Goal: Task Accomplishment & Management: Manage account settings

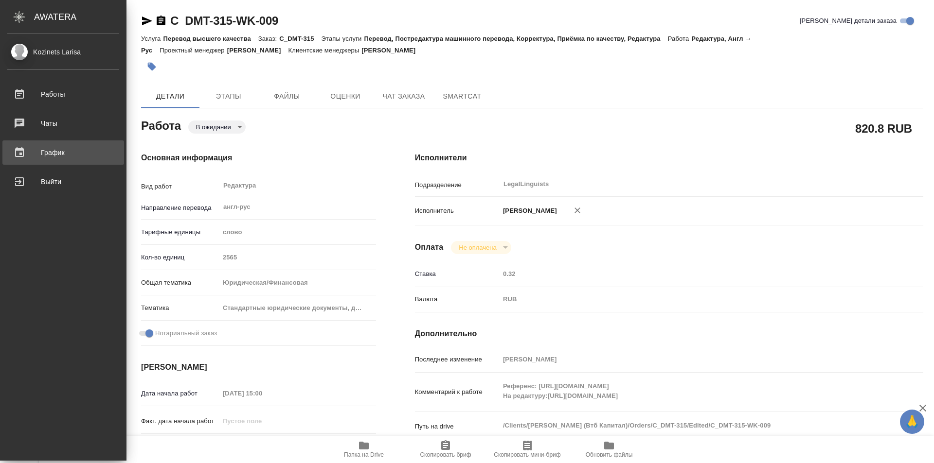
click at [60, 154] on div "График" at bounding box center [63, 152] width 112 height 15
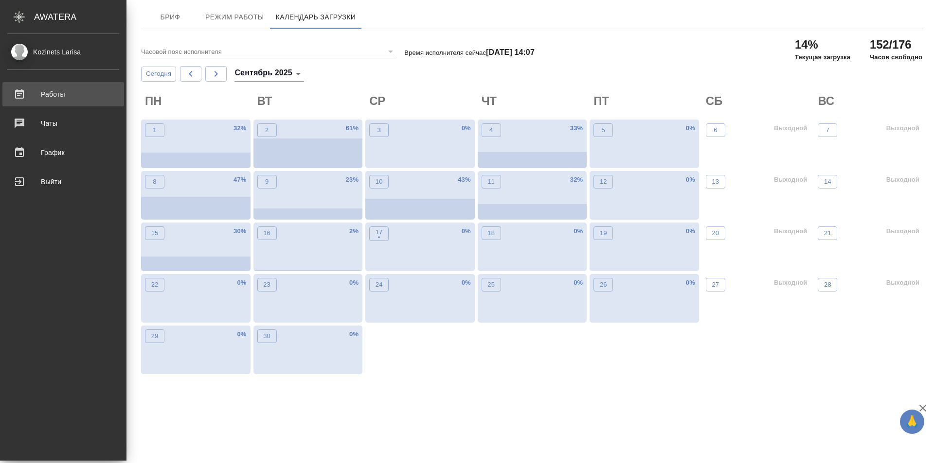
click at [63, 91] on div "Работы" at bounding box center [63, 94] width 112 height 15
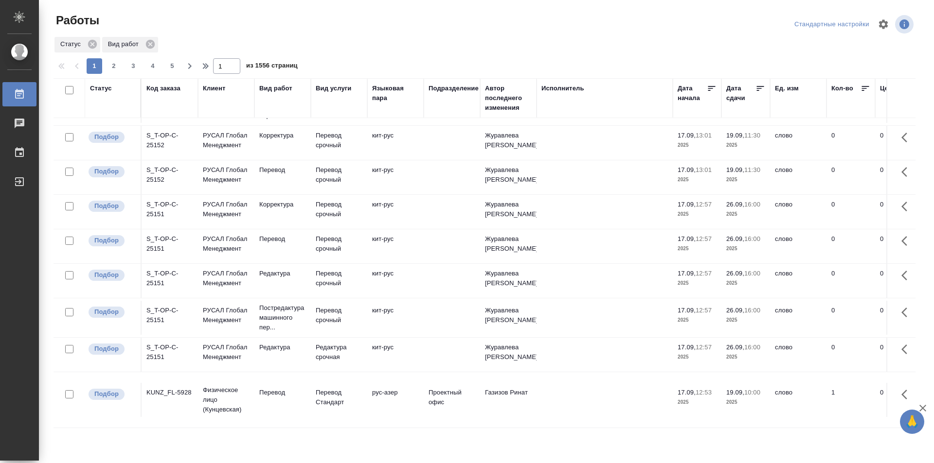
scroll to position [679, 0]
click at [120, 64] on span "2" at bounding box center [114, 66] width 16 height 10
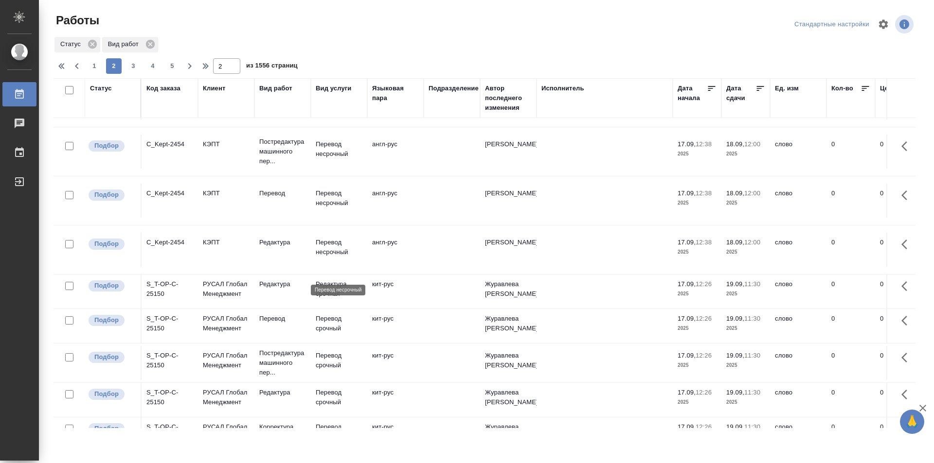
scroll to position [0, 0]
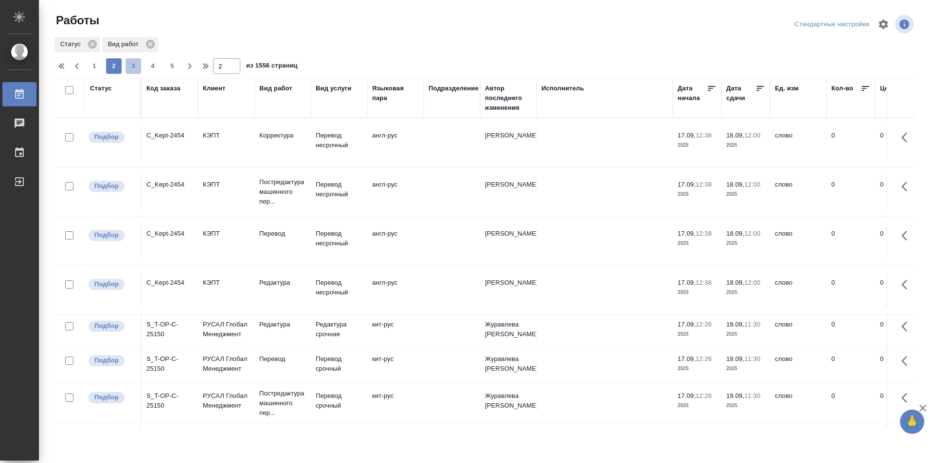
click at [134, 62] on span "3" at bounding box center [133, 66] width 16 height 10
type input "3"
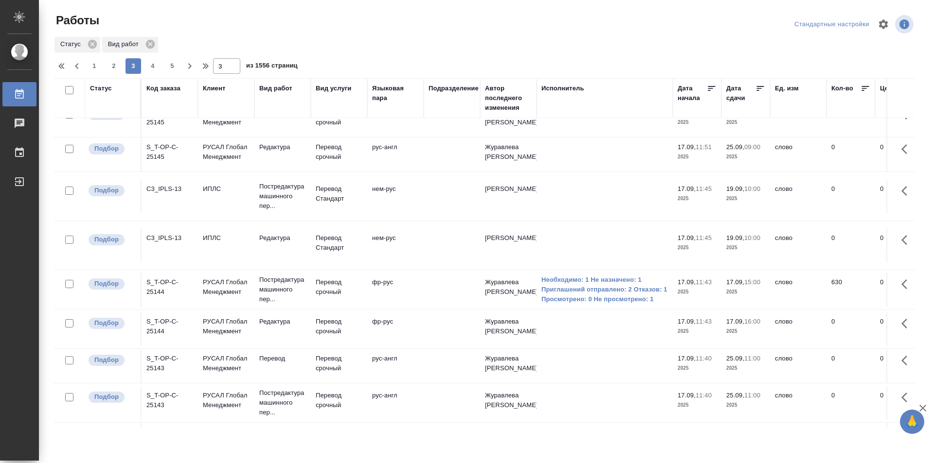
scroll to position [486, 0]
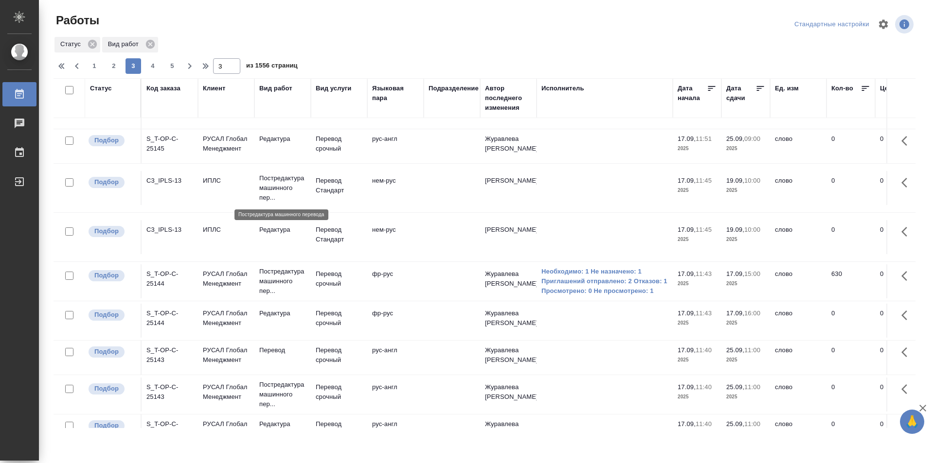
click at [284, 182] on p "Постредактура машинного пер..." at bounding box center [282, 188] width 47 height 29
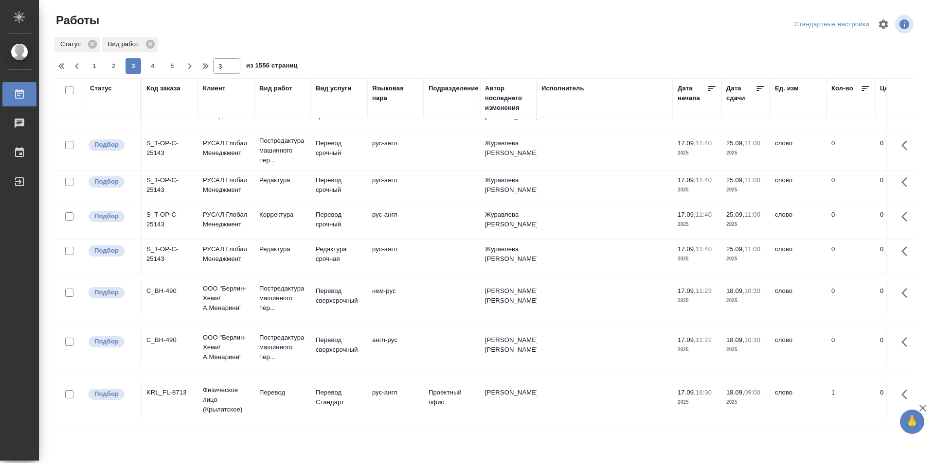
scroll to position [738, 0]
click at [296, 291] on p "Постредактура машинного пер..." at bounding box center [282, 298] width 47 height 29
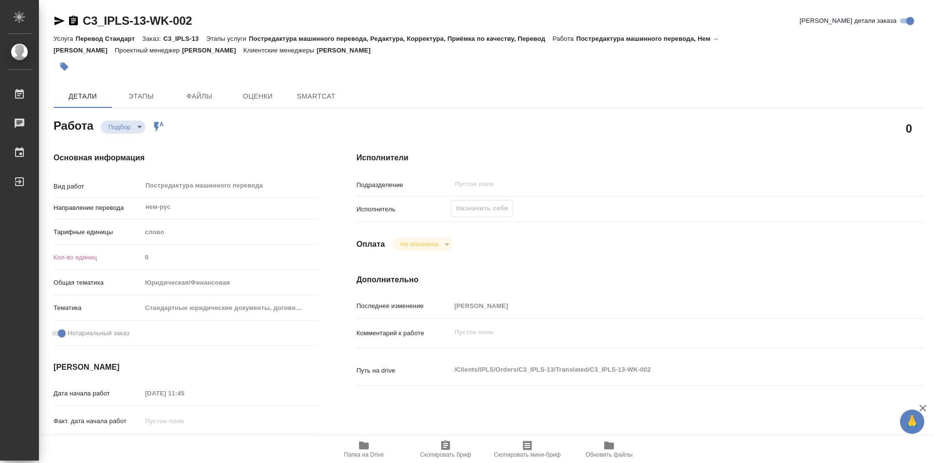
type textarea "x"
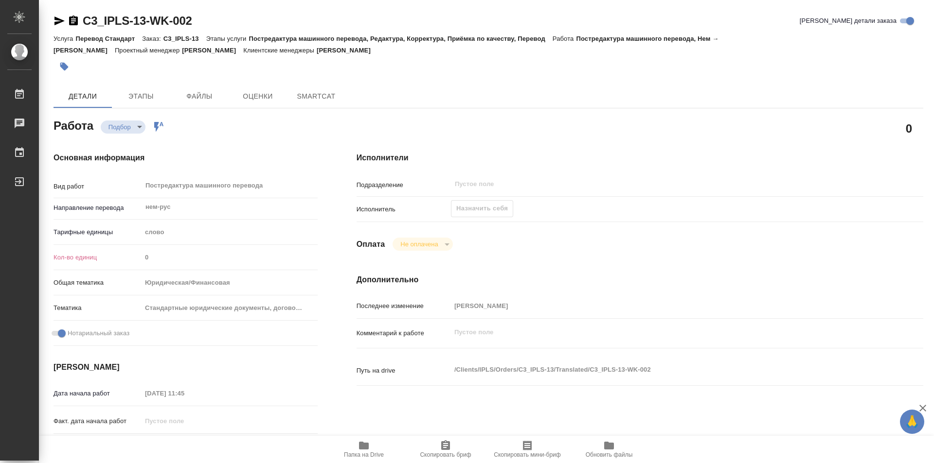
type textarea "x"
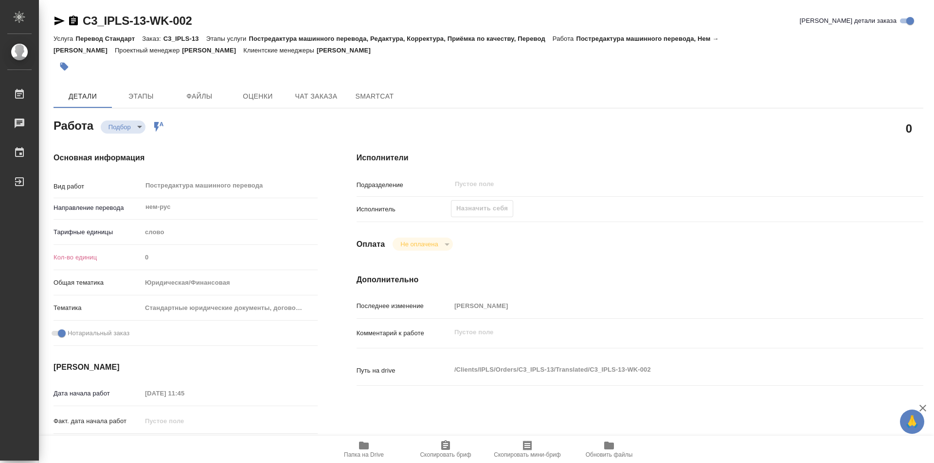
type textarea "x"
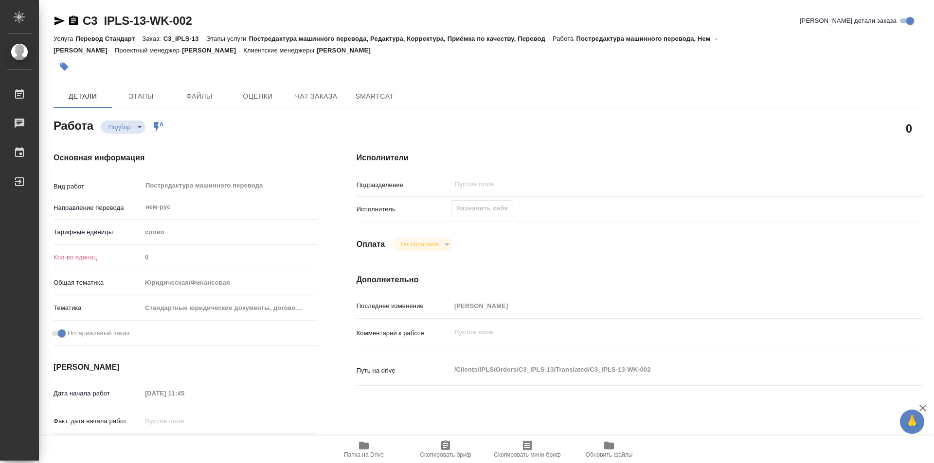
type textarea "x"
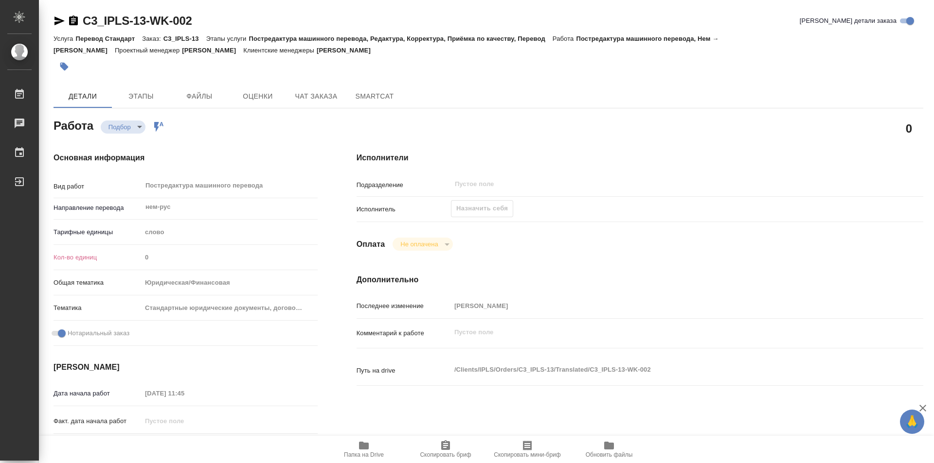
click at [378, 447] on span "Папка на Drive" at bounding box center [364, 449] width 70 height 18
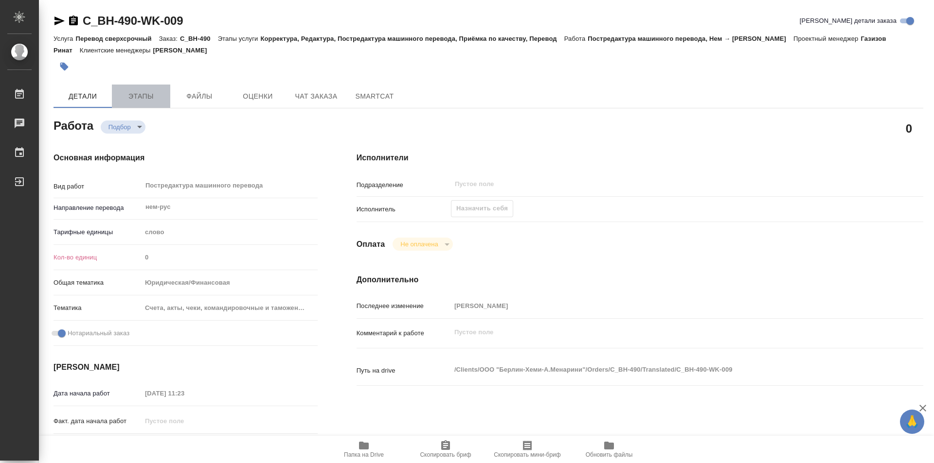
click at [144, 90] on span "Этапы" at bounding box center [141, 96] width 47 height 12
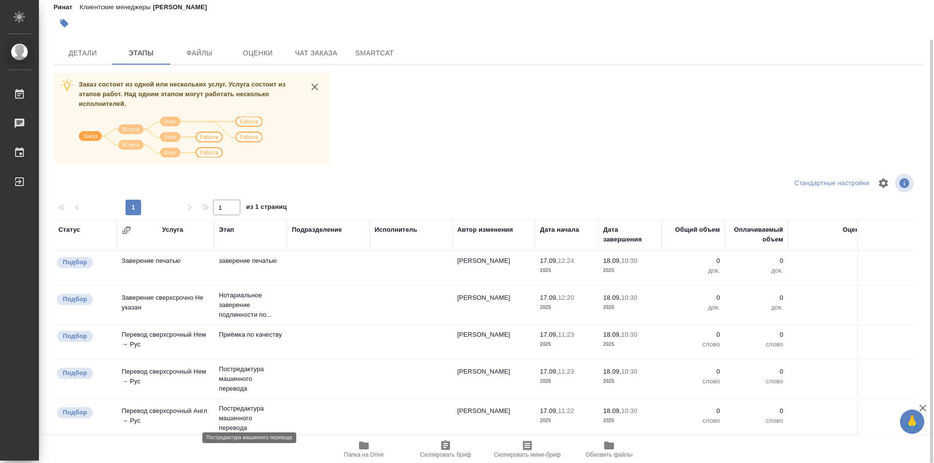
scroll to position [115, 0]
click at [65, 55] on span "Детали" at bounding box center [82, 53] width 47 height 12
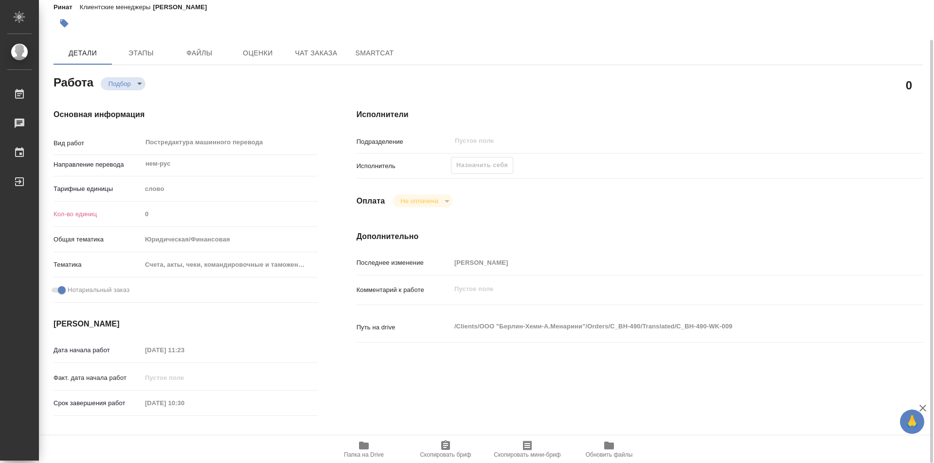
type textarea "x"
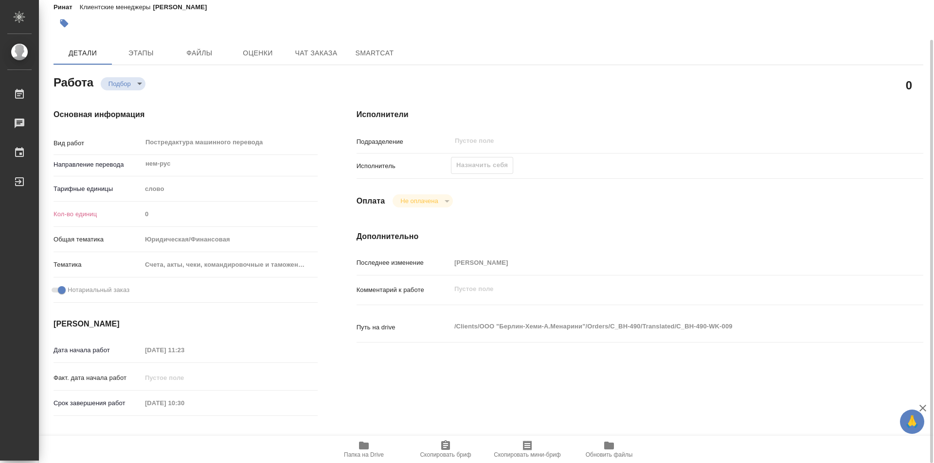
type textarea "x"
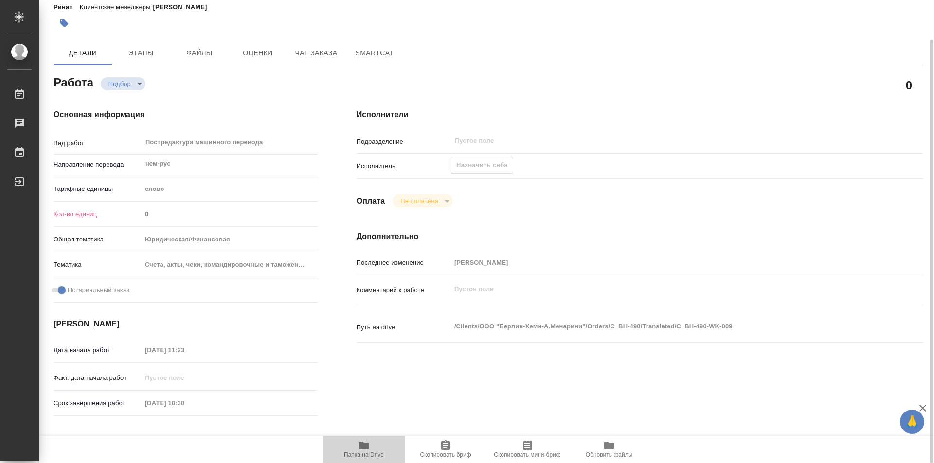
click at [367, 452] on span "Папка на Drive" at bounding box center [364, 455] width 40 height 7
type textarea "x"
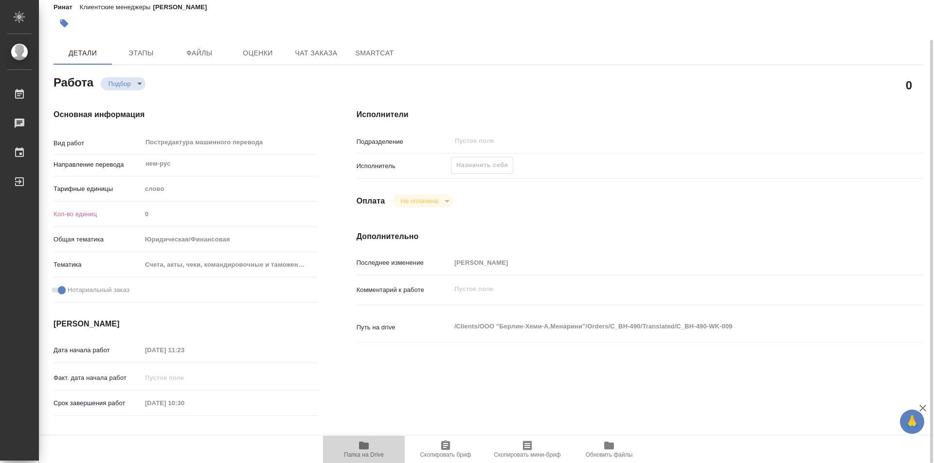
type textarea "x"
